Goal: Navigation & Orientation: Find specific page/section

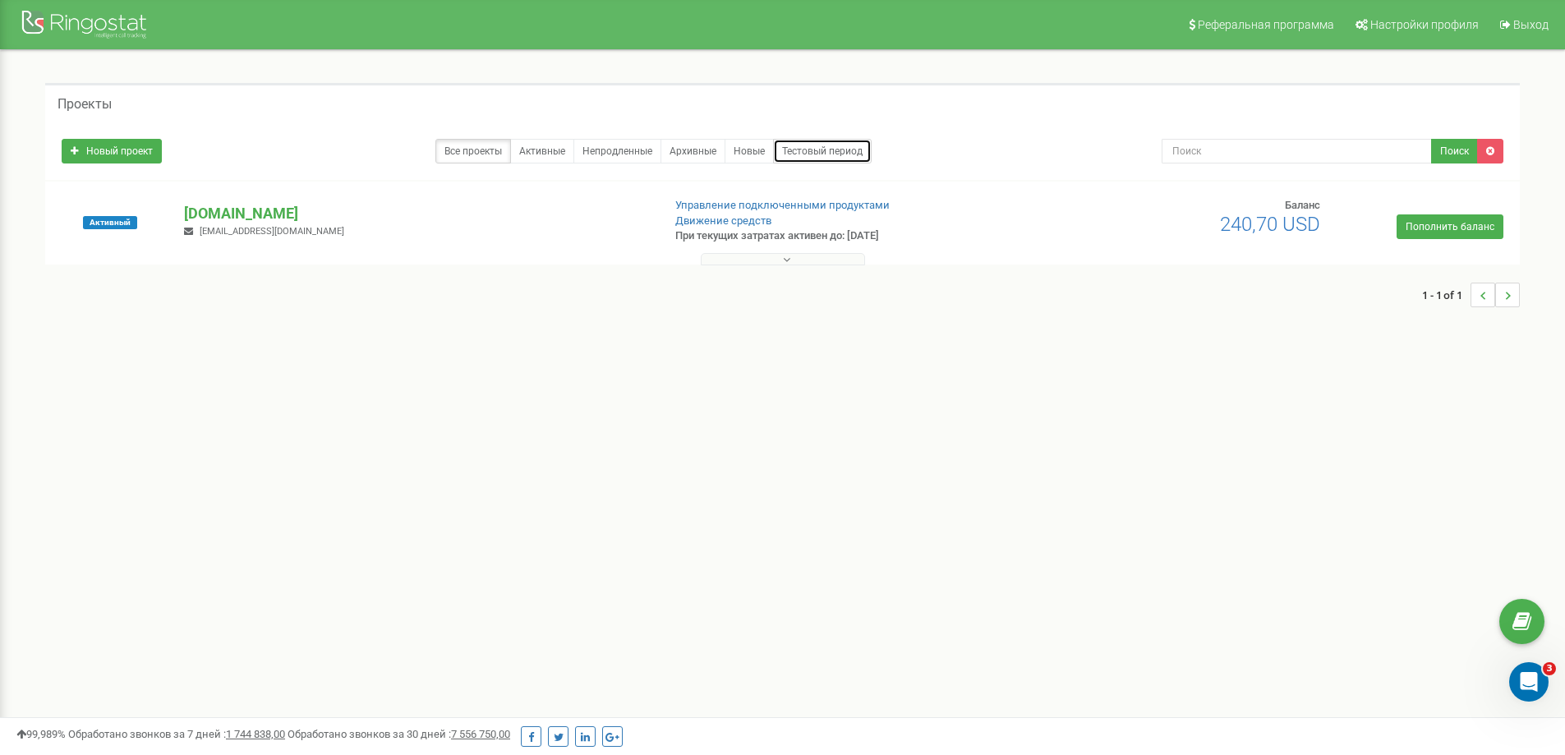
click at [852, 155] on link "Тестовый период" at bounding box center [822, 151] width 99 height 25
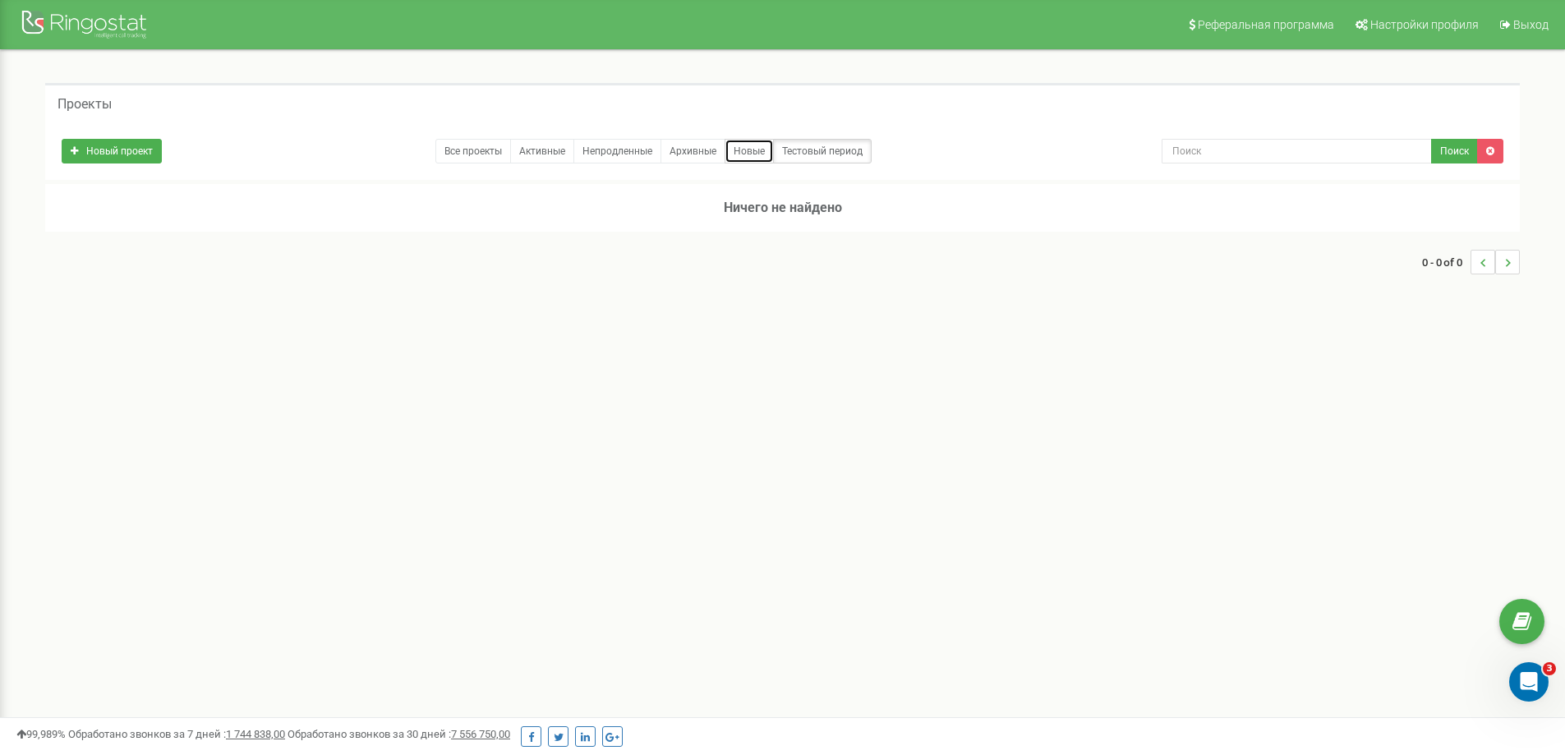
click at [747, 157] on link "Новые" at bounding box center [749, 151] width 49 height 25
click at [532, 160] on link "Активные" at bounding box center [542, 151] width 64 height 25
click at [482, 154] on link "Все проекты" at bounding box center [473, 151] width 76 height 25
